Goal: Transaction & Acquisition: Purchase product/service

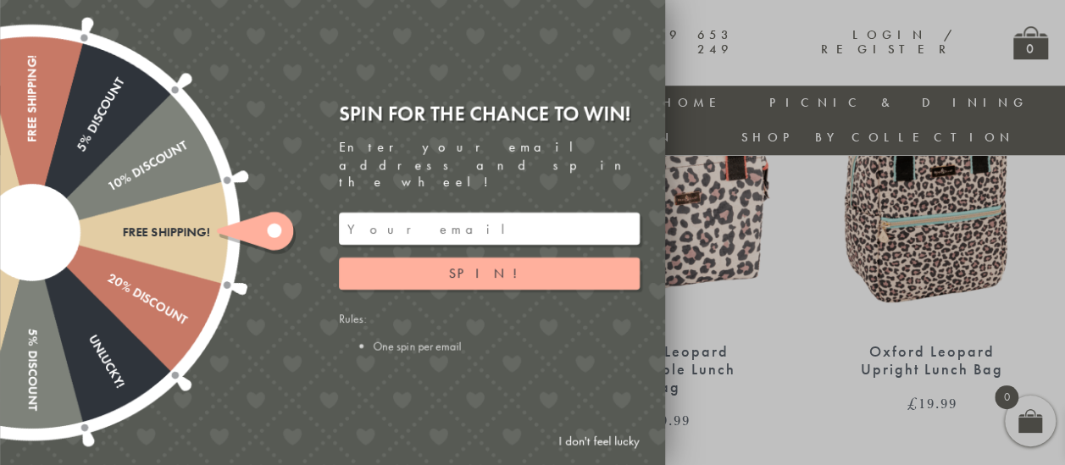
scroll to position [954, 0]
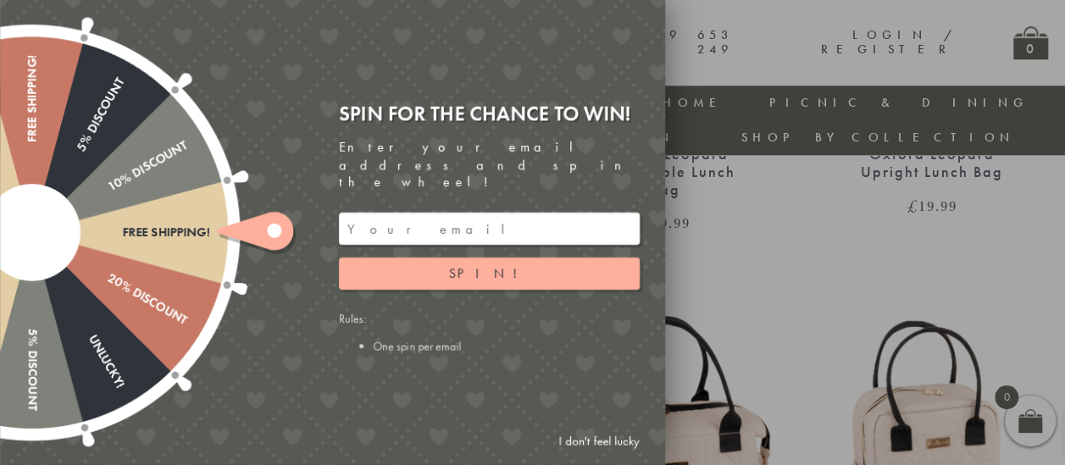
click at [588, 436] on link "I don't feel lucky" at bounding box center [599, 441] width 98 height 31
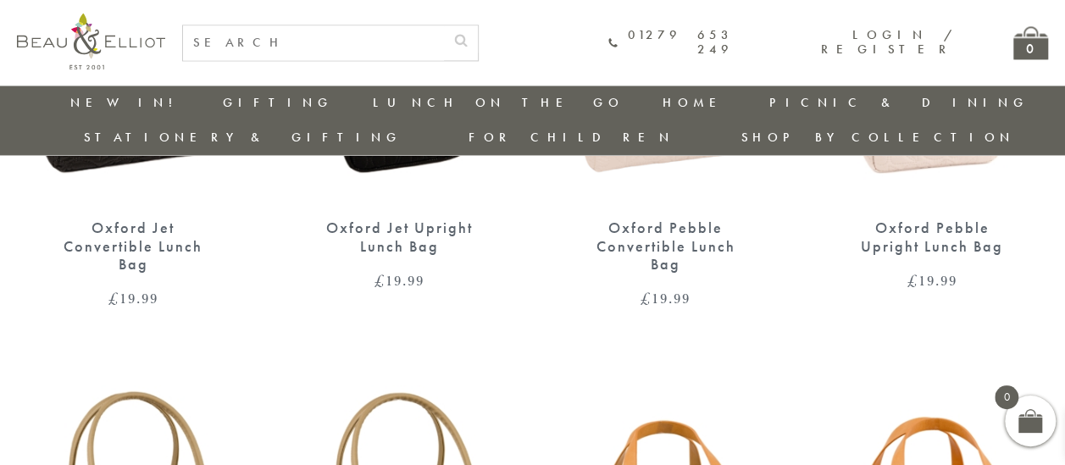
scroll to position [1547, 0]
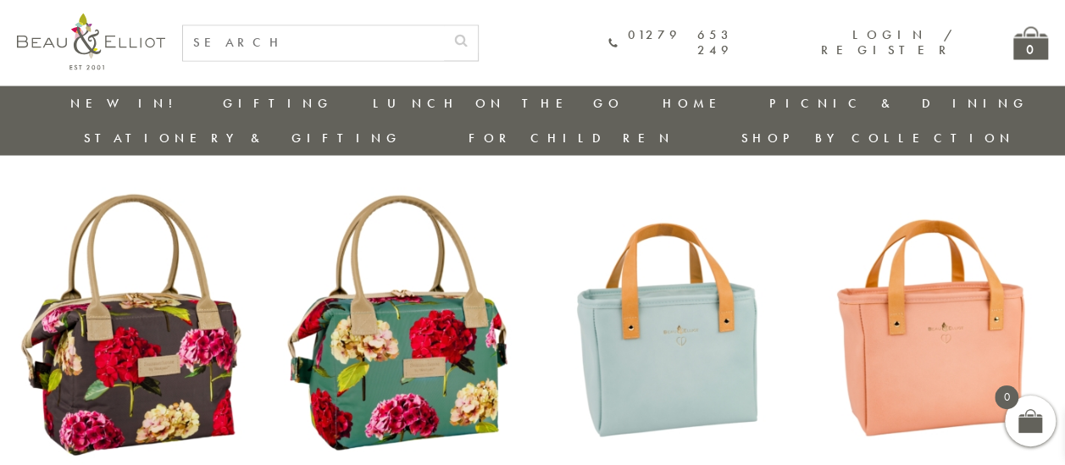
click at [703, 281] on img at bounding box center [666, 325] width 232 height 300
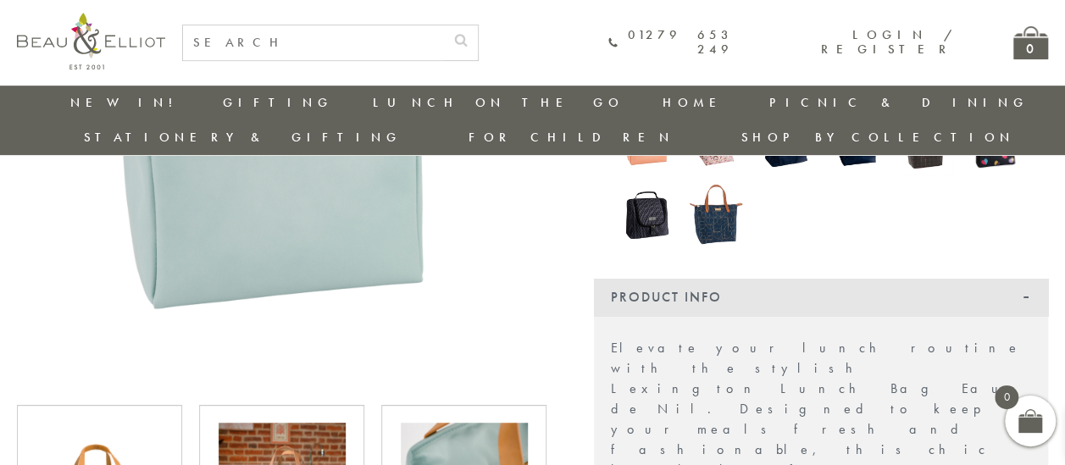
scroll to position [162, 0]
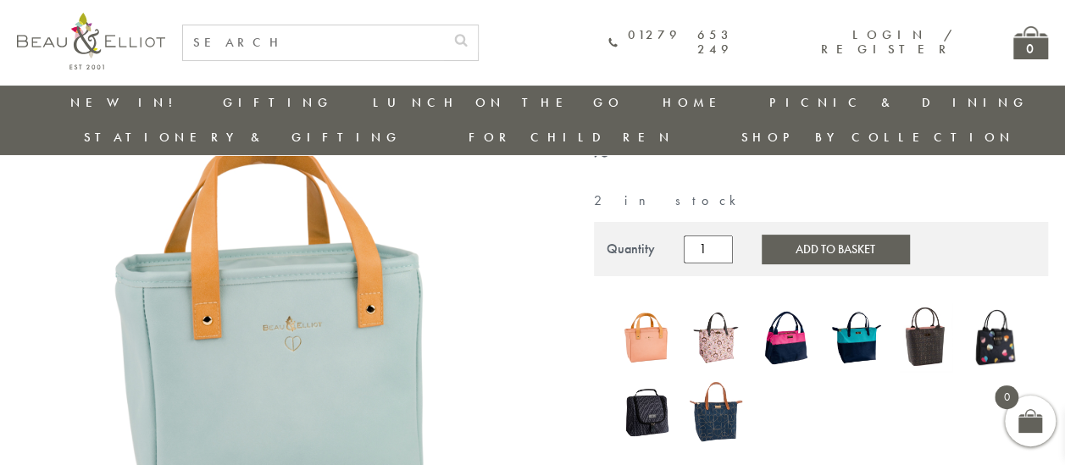
click at [697, 306] on img at bounding box center [716, 337] width 53 height 69
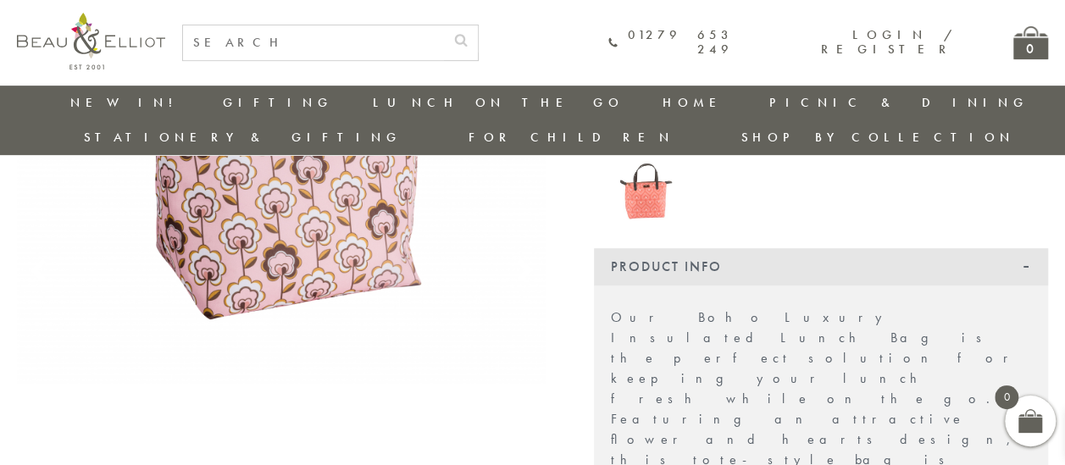
scroll to position [755, 0]
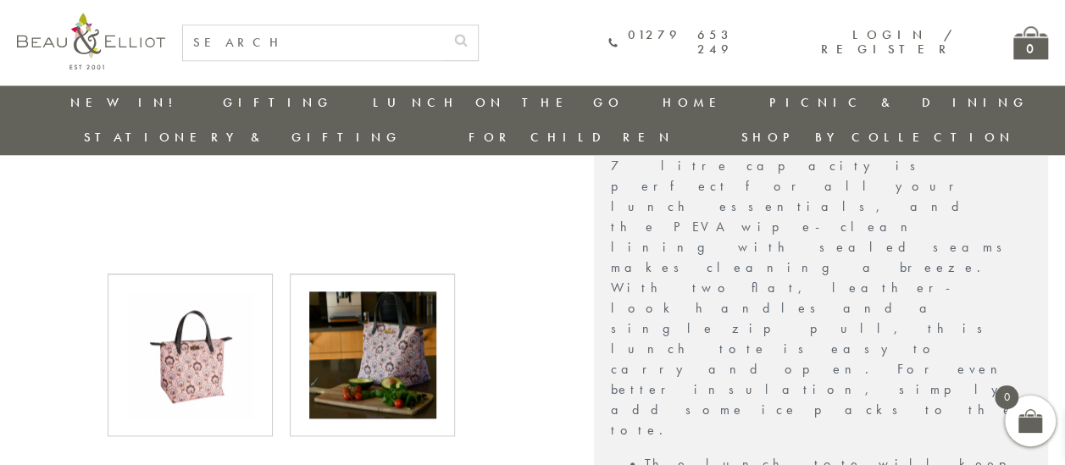
click at [357, 358] on img at bounding box center [372, 355] width 127 height 127
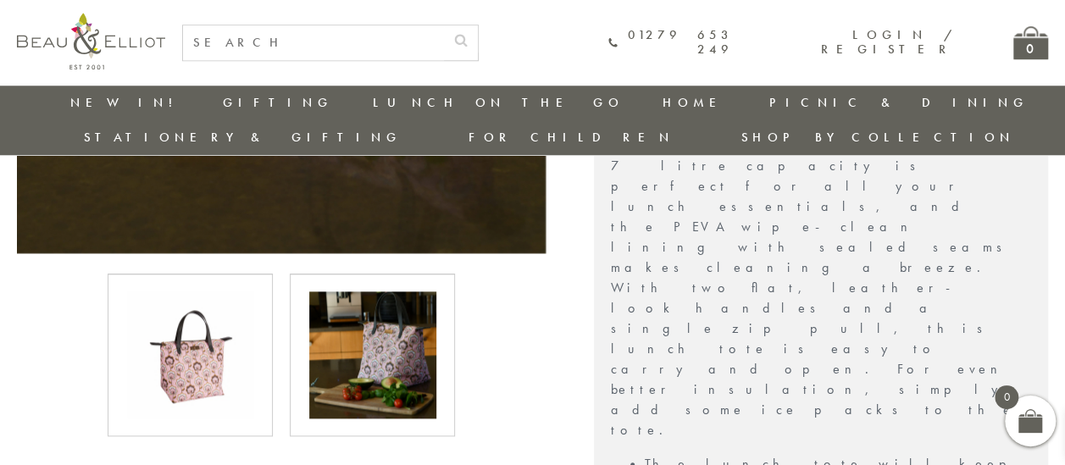
click at [240, 336] on img at bounding box center [190, 355] width 127 height 127
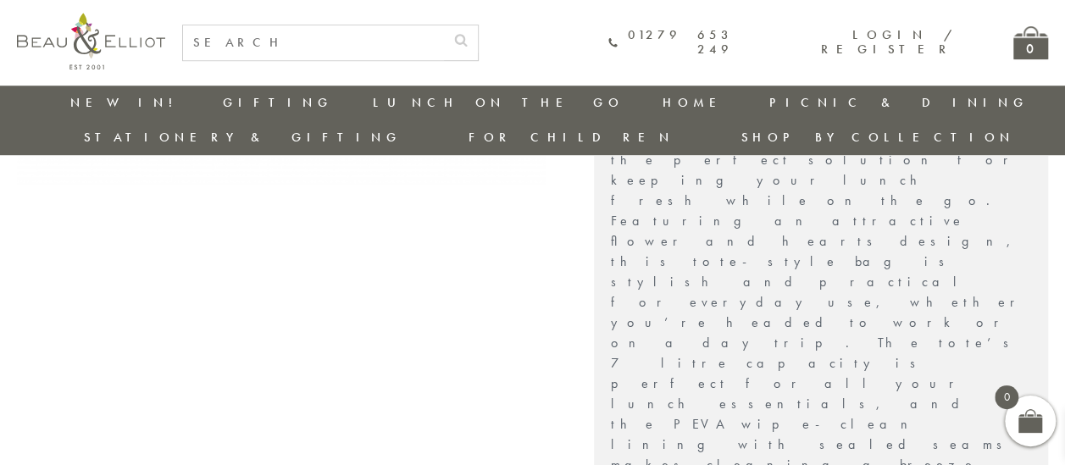
scroll to position [162, 0]
